Goal: Information Seeking & Learning: Learn about a topic

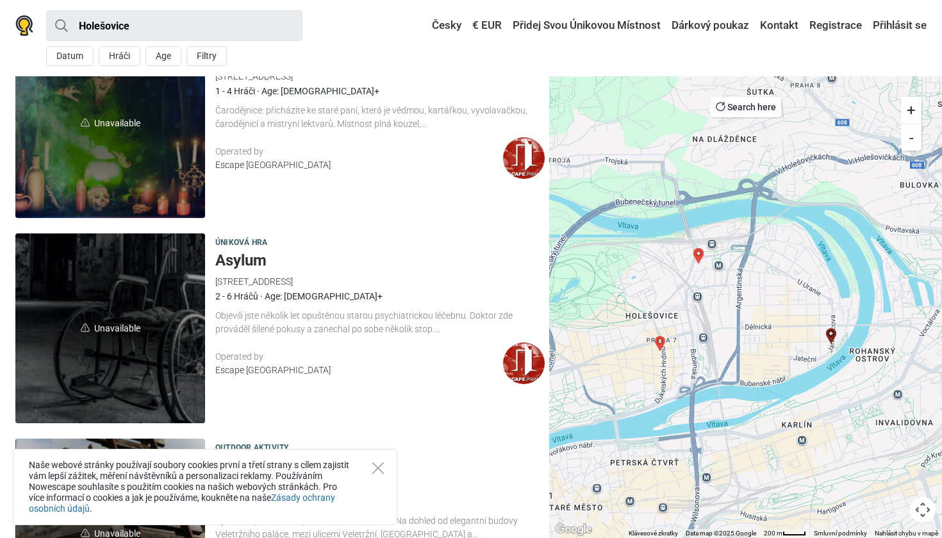
scroll to position [1512, 0]
click at [240, 252] on h5 "Asylum" at bounding box center [379, 260] width 329 height 19
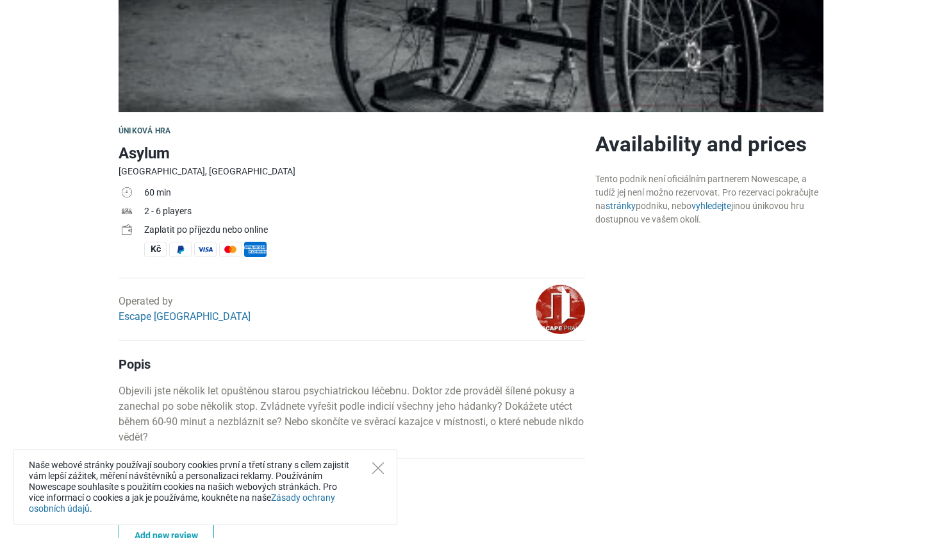
scroll to position [283, 0]
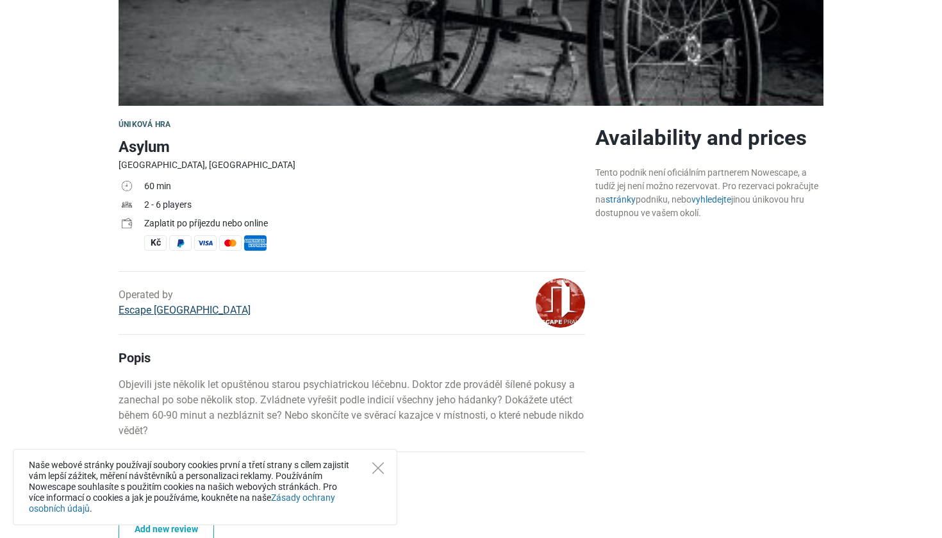
click at [162, 307] on link "Escape [GEOGRAPHIC_DATA]" at bounding box center [185, 310] width 132 height 12
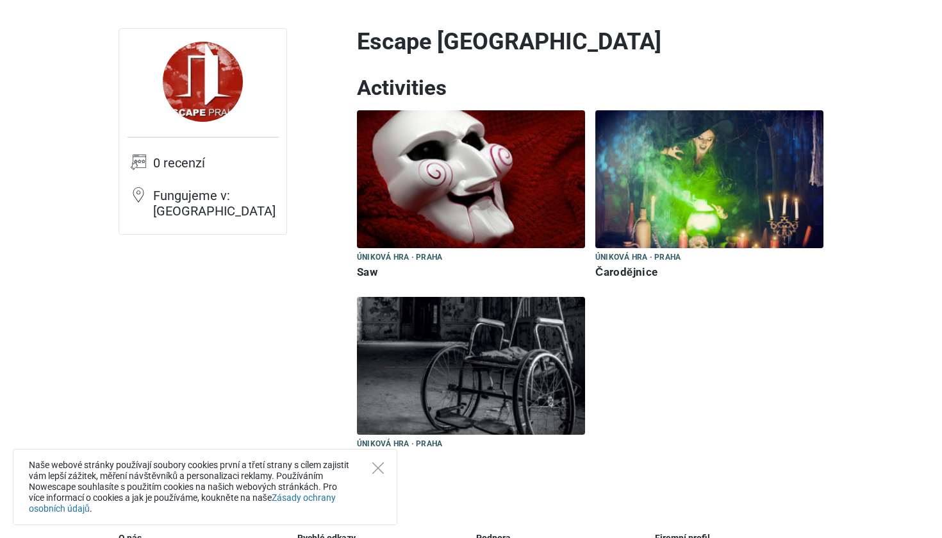
scroll to position [74, 0]
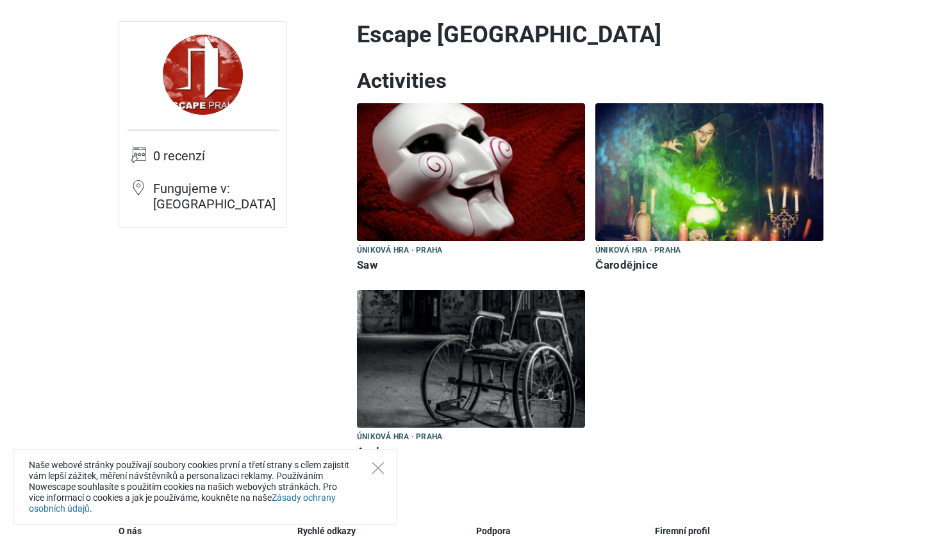
click at [491, 338] on img at bounding box center [471, 359] width 228 height 138
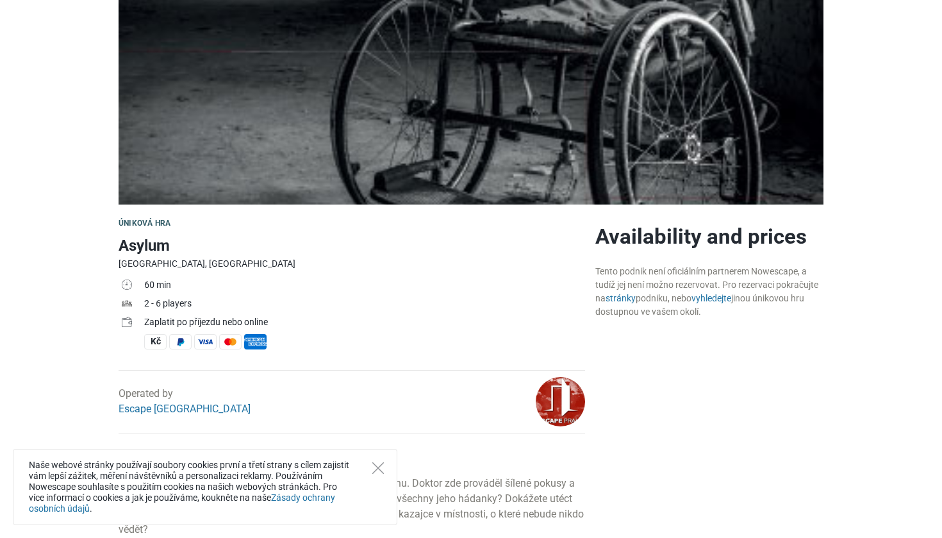
scroll to position [186, 0]
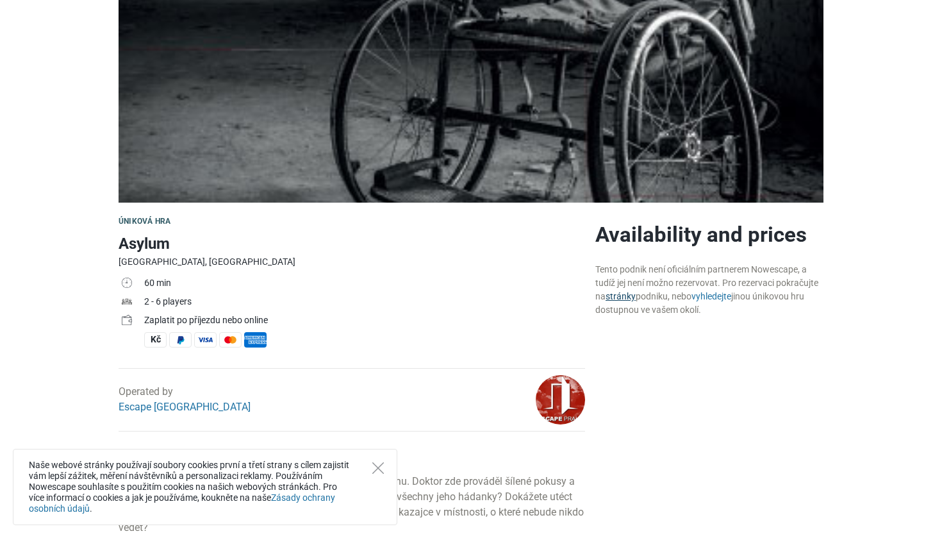
click at [622, 297] on link "stránky" at bounding box center [621, 296] width 30 height 10
